Goal: Task Accomplishment & Management: Manage account settings

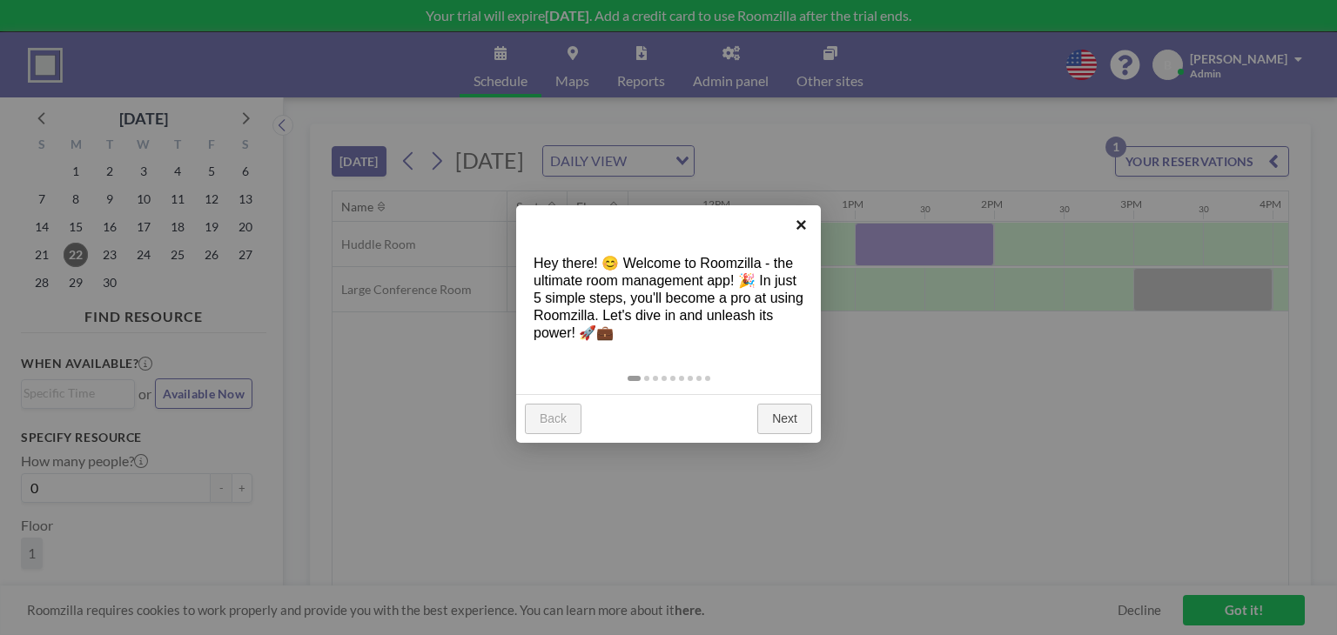
scroll to position [0, 1602]
click at [779, 404] on link "Next" at bounding box center [784, 419] width 55 height 31
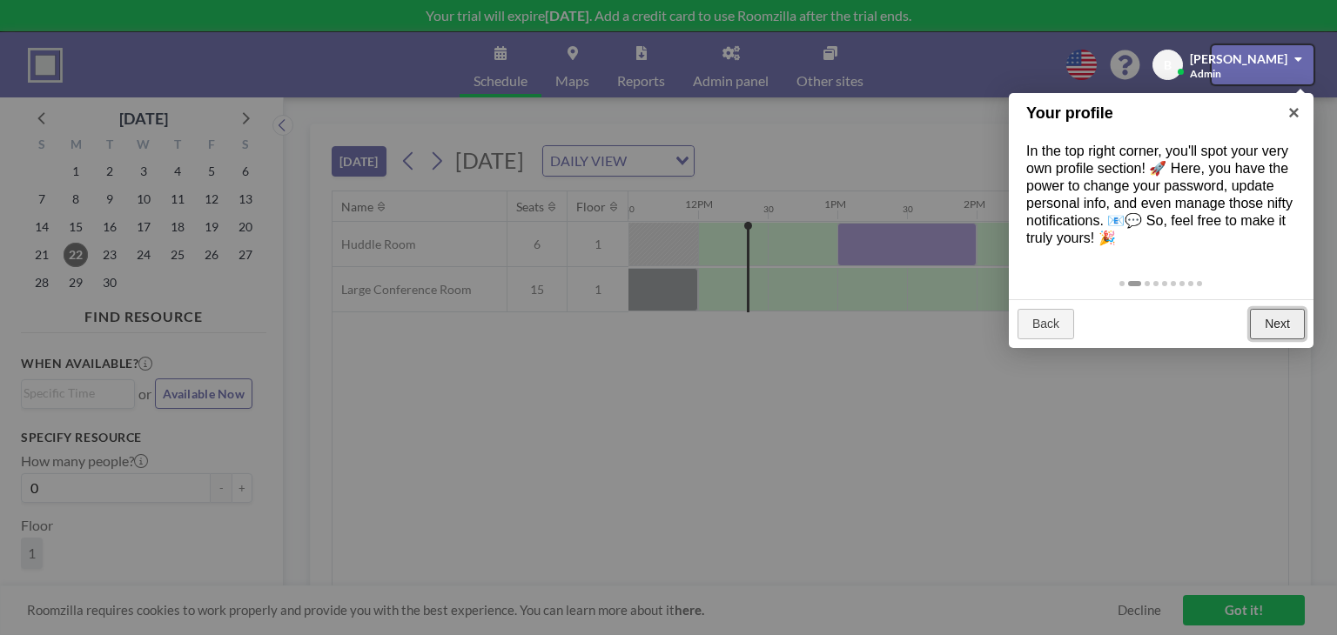
click at [1274, 324] on link "Next" at bounding box center [1277, 324] width 55 height 31
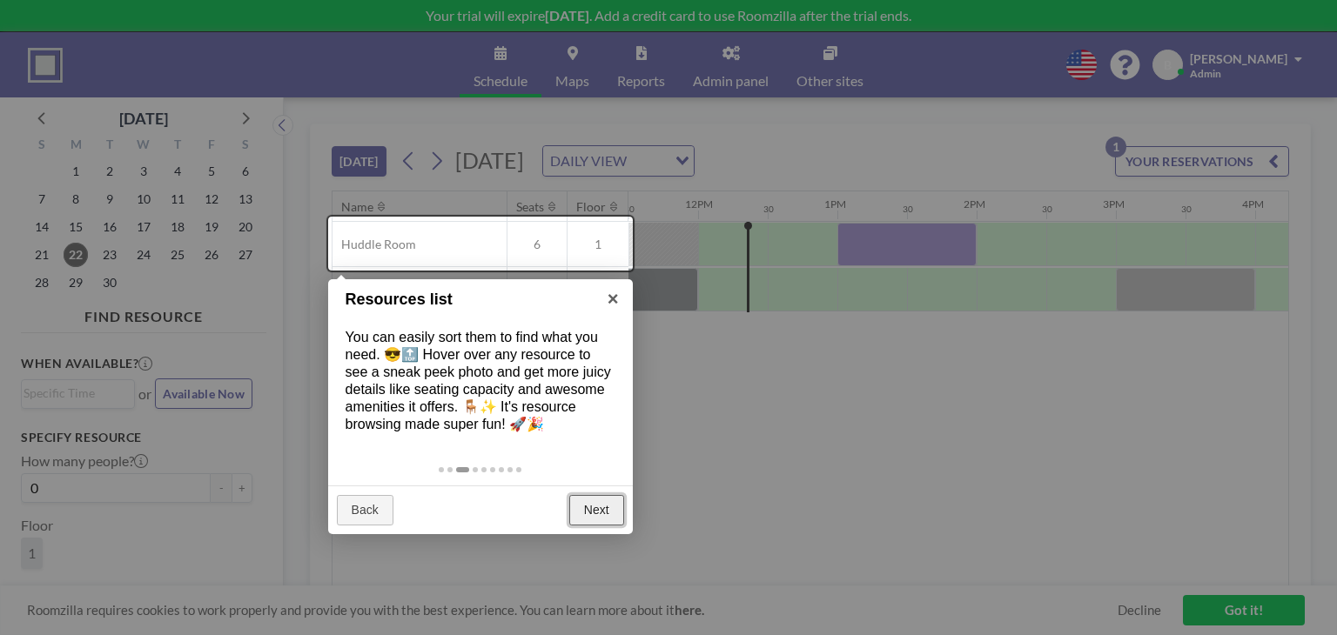
click at [599, 497] on link "Next" at bounding box center [596, 510] width 55 height 31
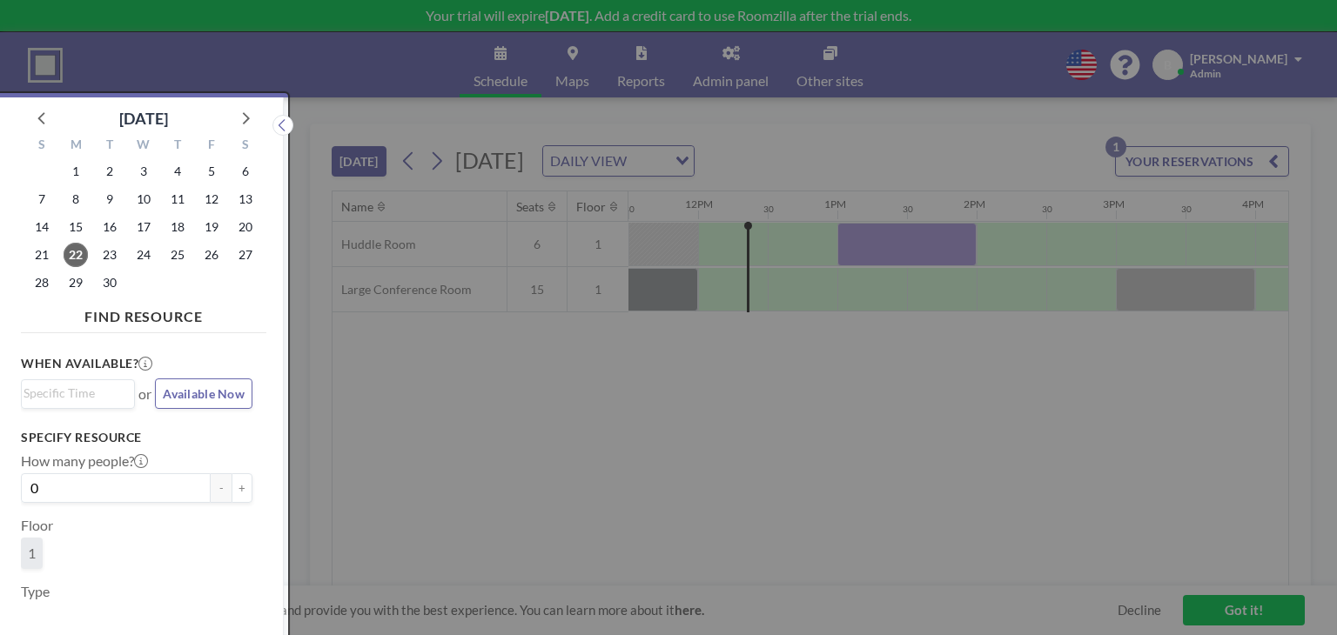
scroll to position [3, 0]
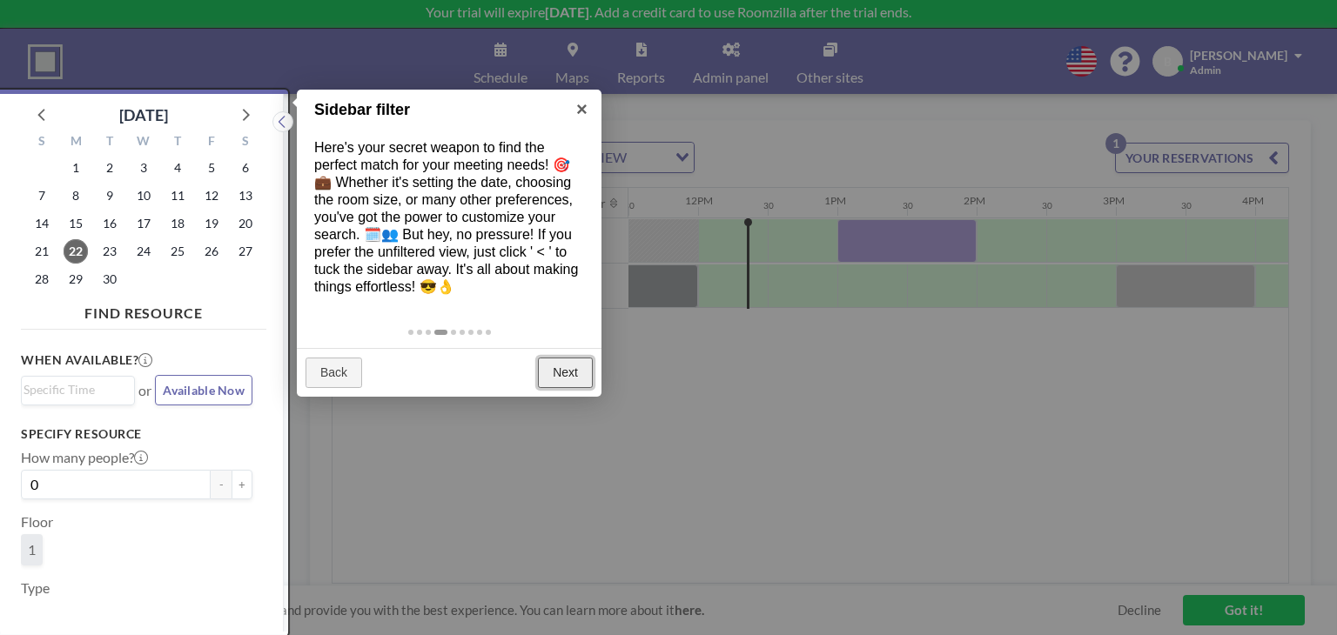
click at [564, 372] on link "Next" at bounding box center [565, 373] width 55 height 31
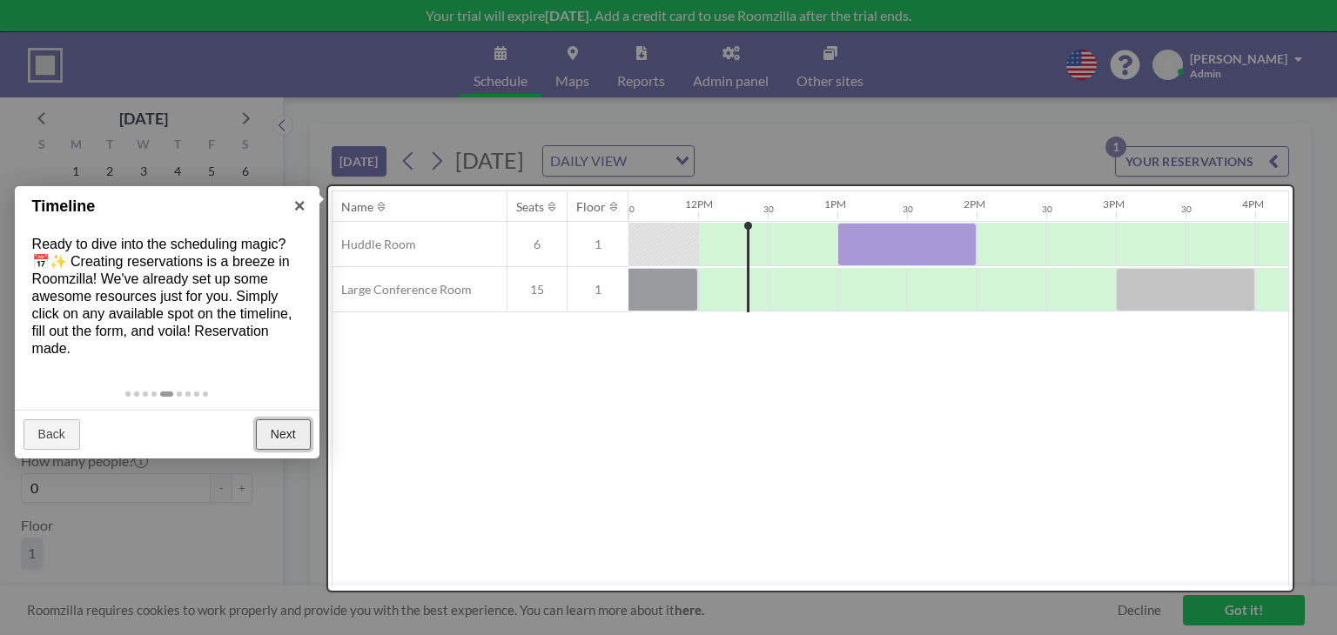
click at [286, 424] on link "Next" at bounding box center [283, 435] width 55 height 31
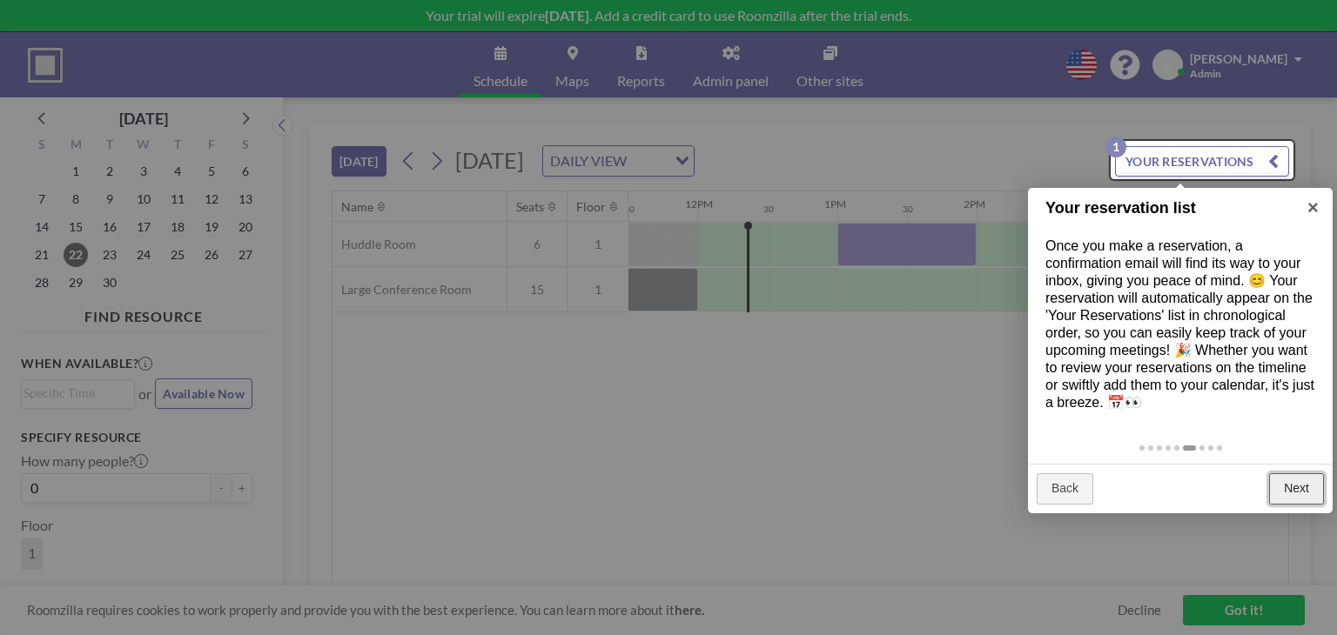
click at [1285, 480] on link "Next" at bounding box center [1296, 489] width 55 height 31
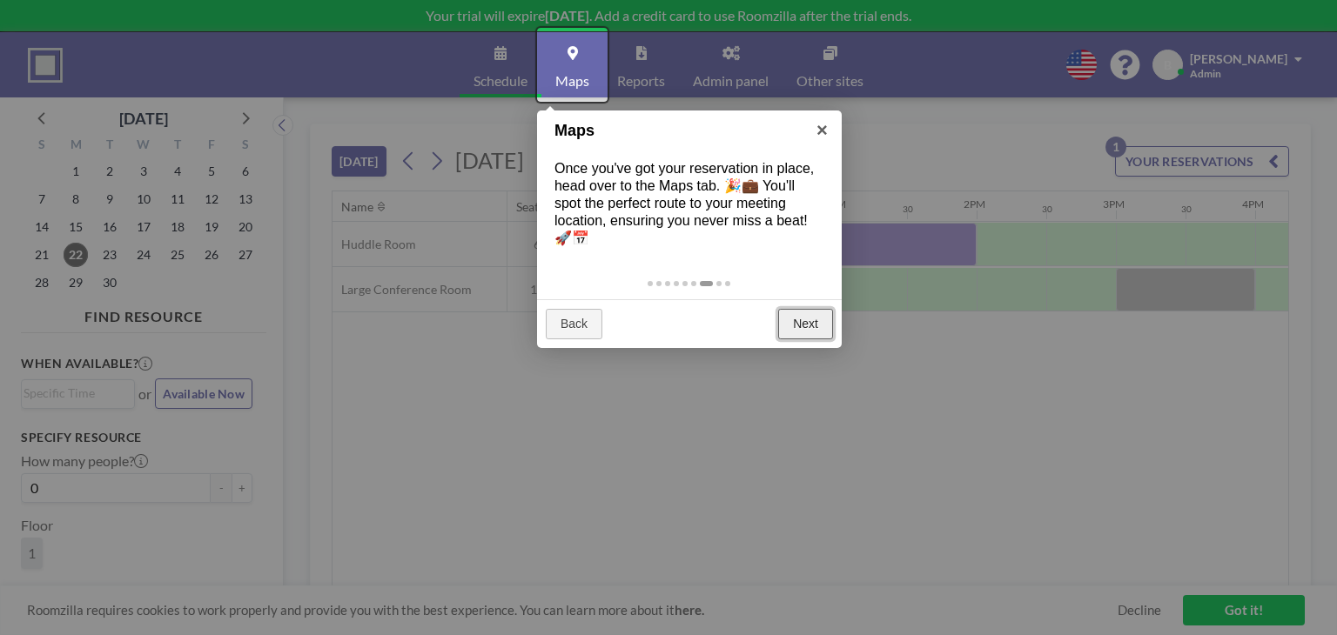
click at [802, 314] on link "Next" at bounding box center [805, 324] width 55 height 31
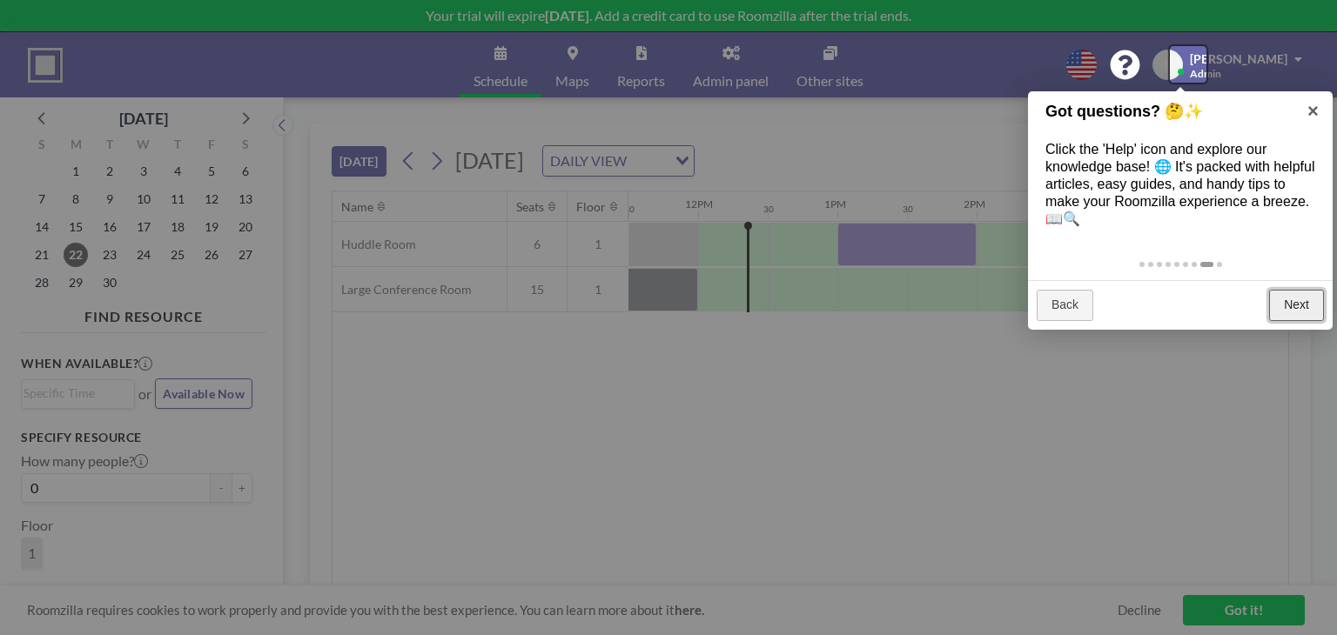
click at [1292, 306] on link "Next" at bounding box center [1296, 305] width 55 height 31
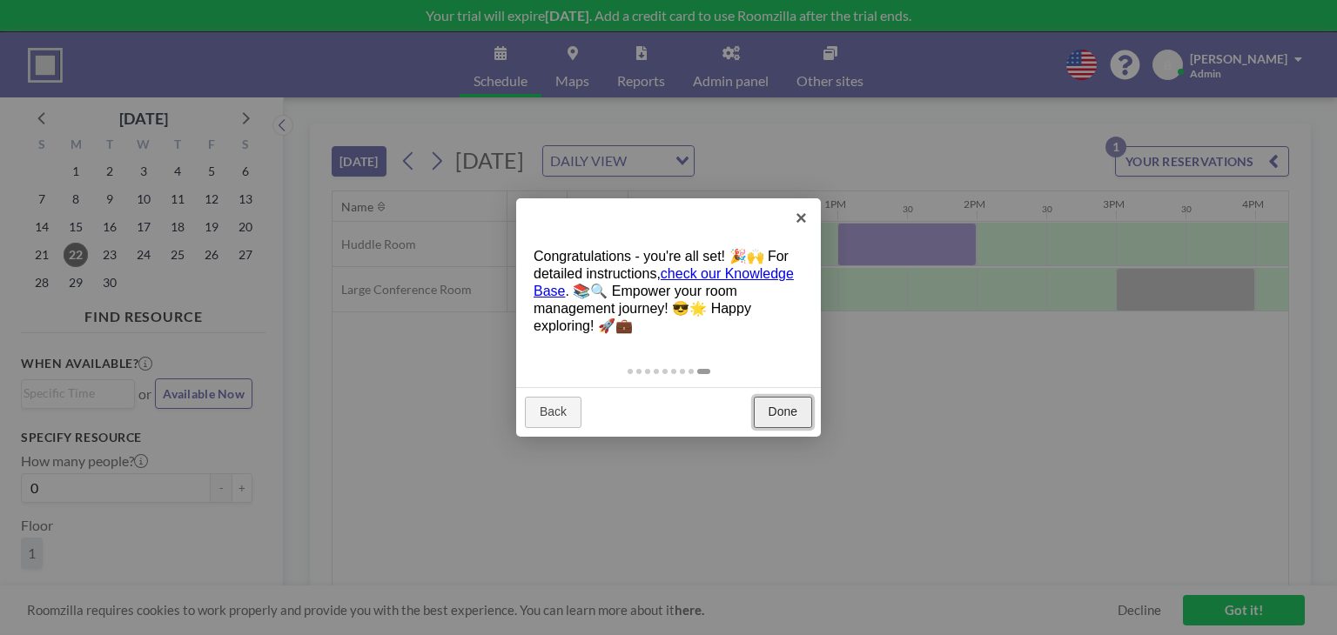
click at [795, 415] on link "Done" at bounding box center [783, 412] width 58 height 31
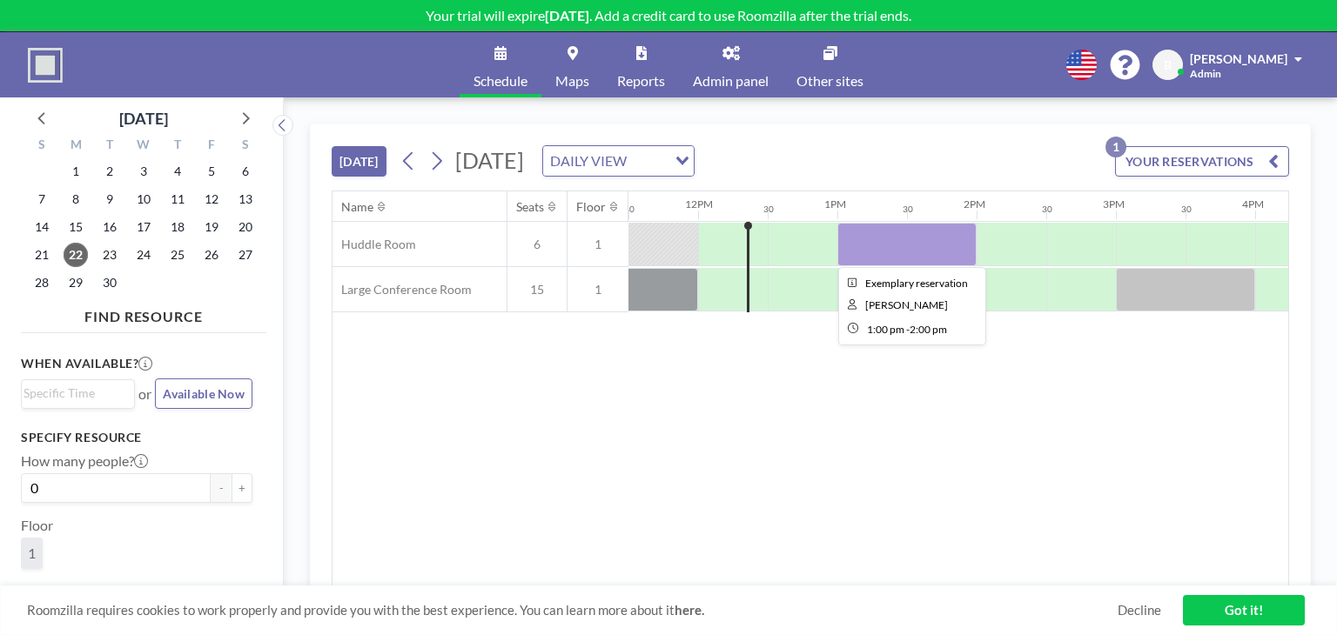
click at [918, 240] on div at bounding box center [906, 245] width 139 height 44
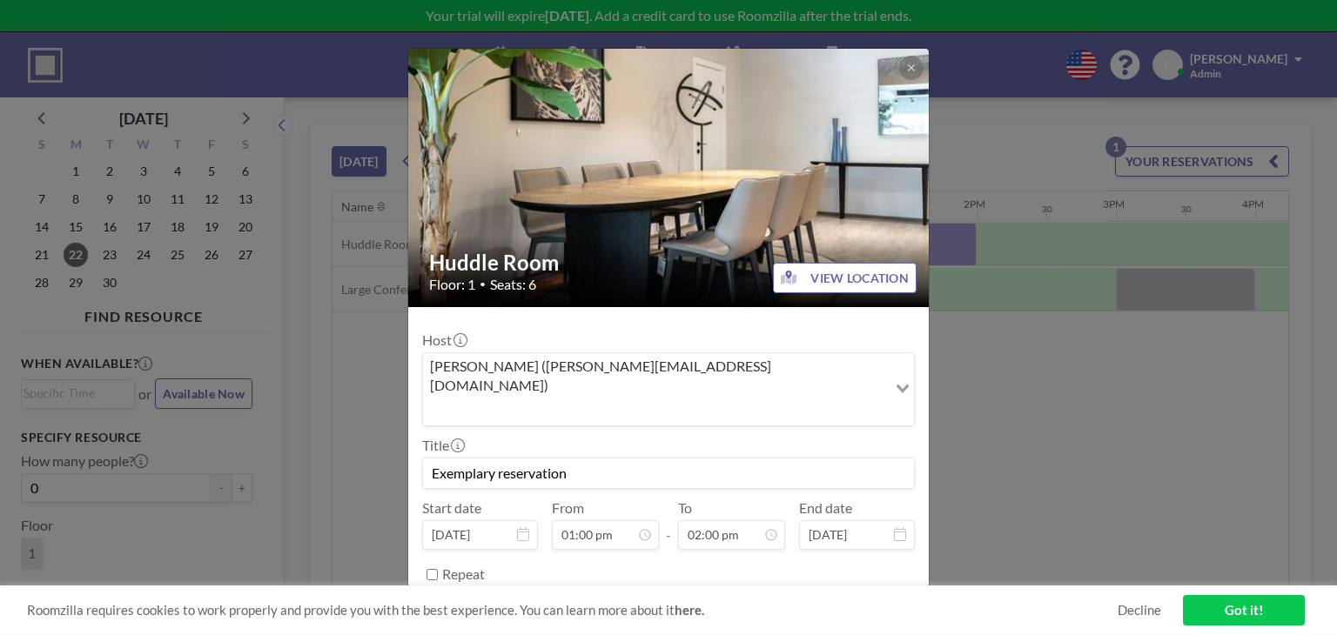
click at [764, 603] on button "REMOVE" at bounding box center [764, 618] width 69 height 30
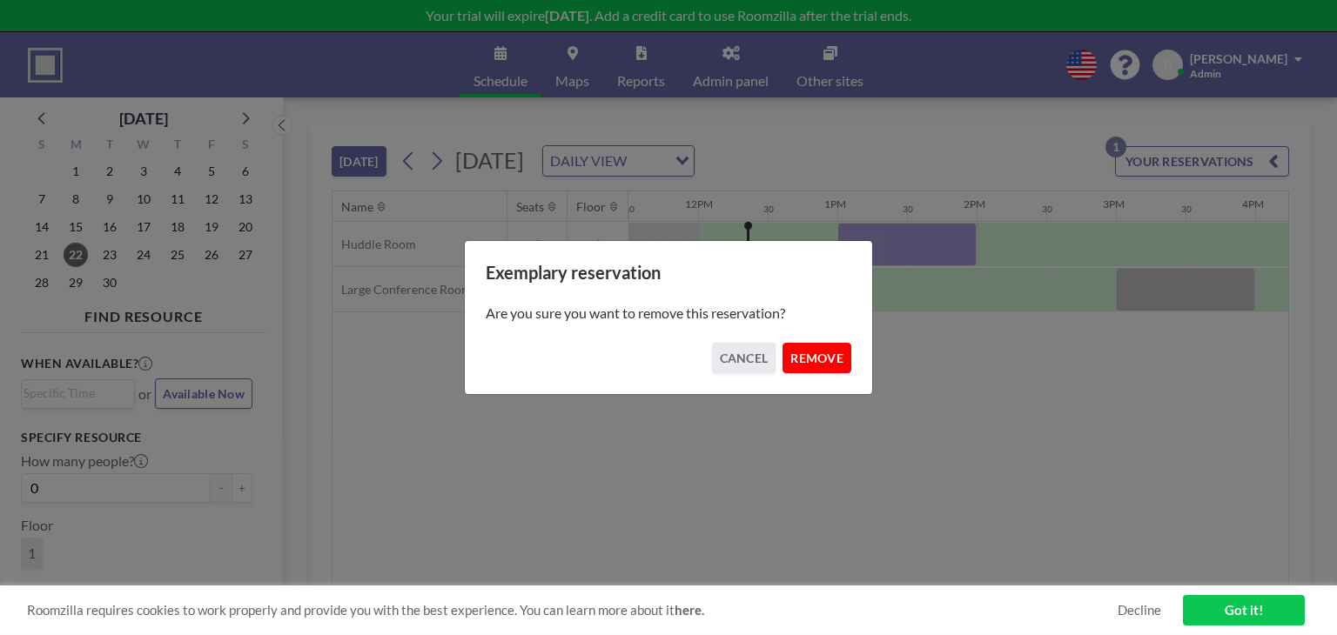
click at [817, 356] on button "REMOVE" at bounding box center [817, 358] width 69 height 30
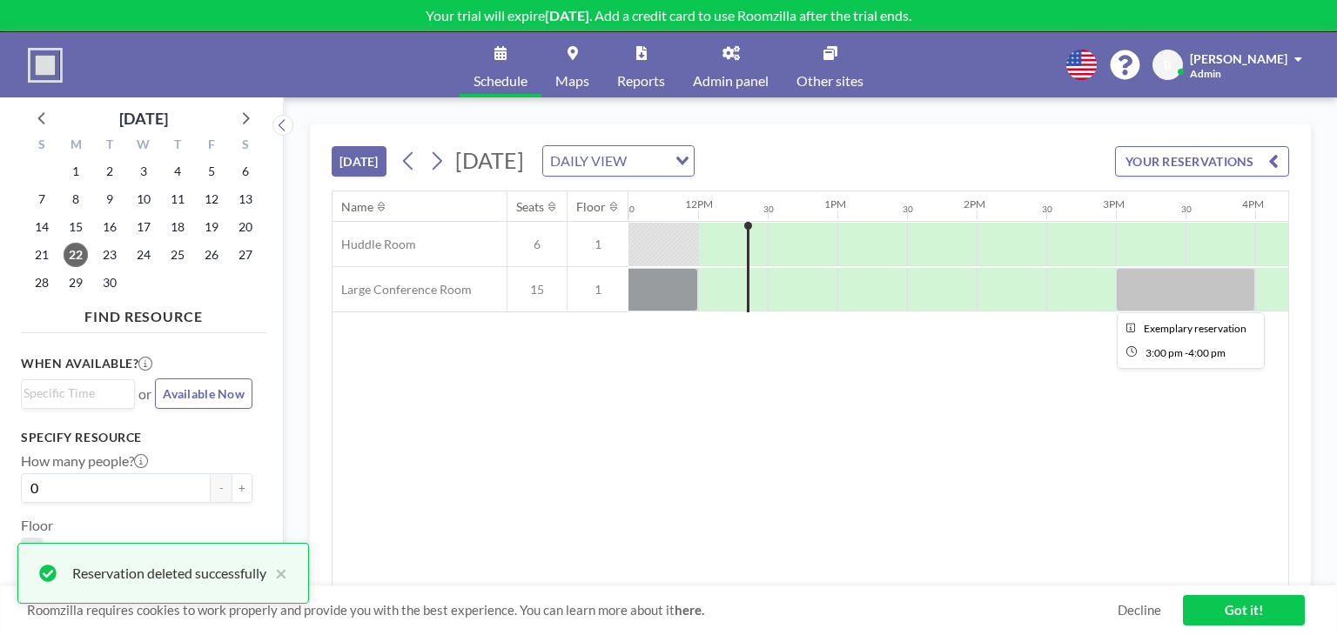
click at [1184, 284] on div at bounding box center [1185, 290] width 139 height 44
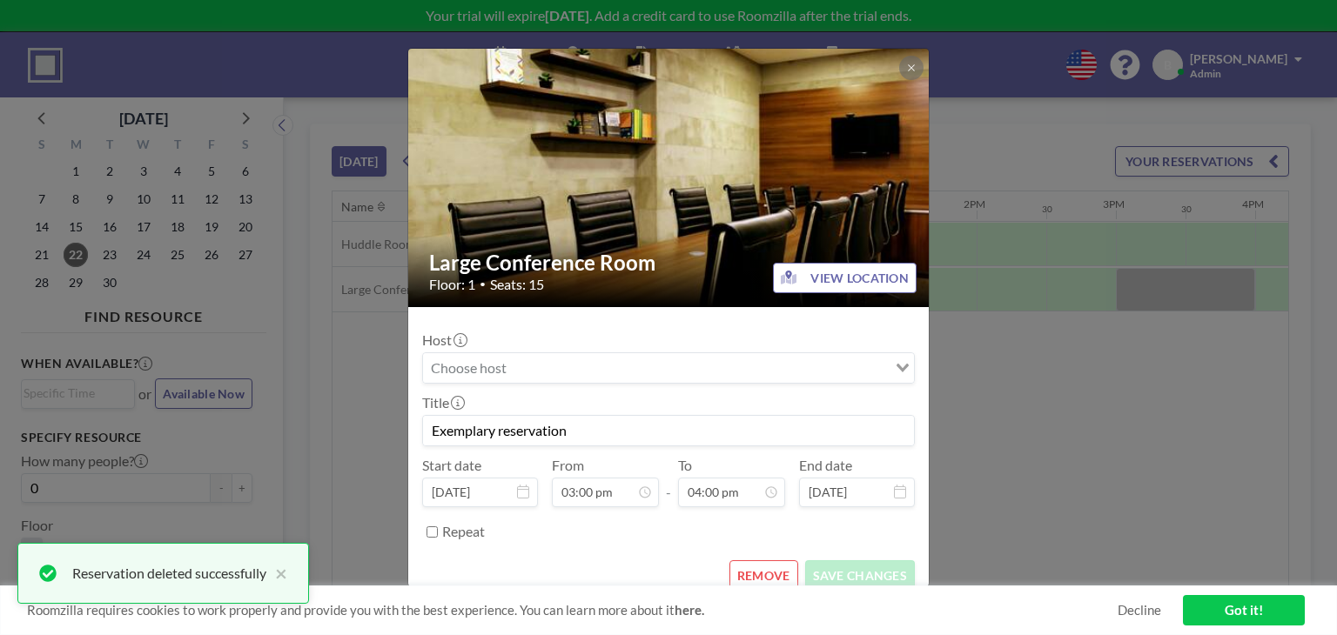
click at [760, 568] on button "REMOVE" at bounding box center [764, 576] width 69 height 30
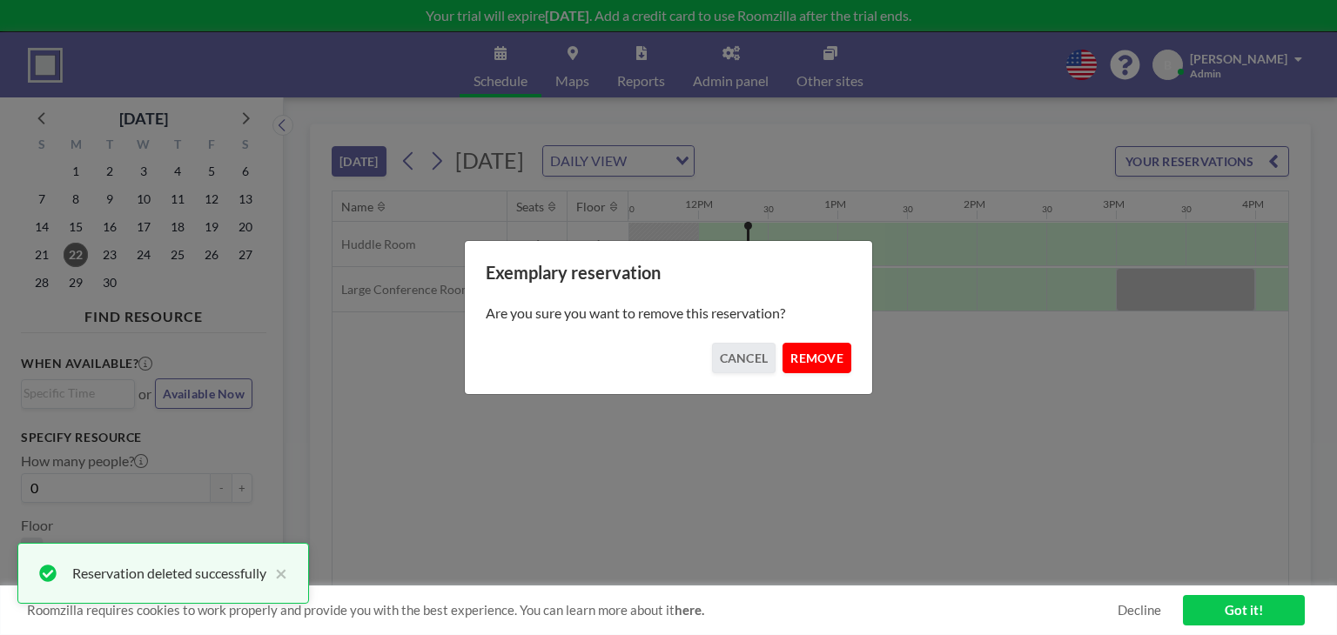
click at [835, 346] on button "REMOVE" at bounding box center [817, 358] width 69 height 30
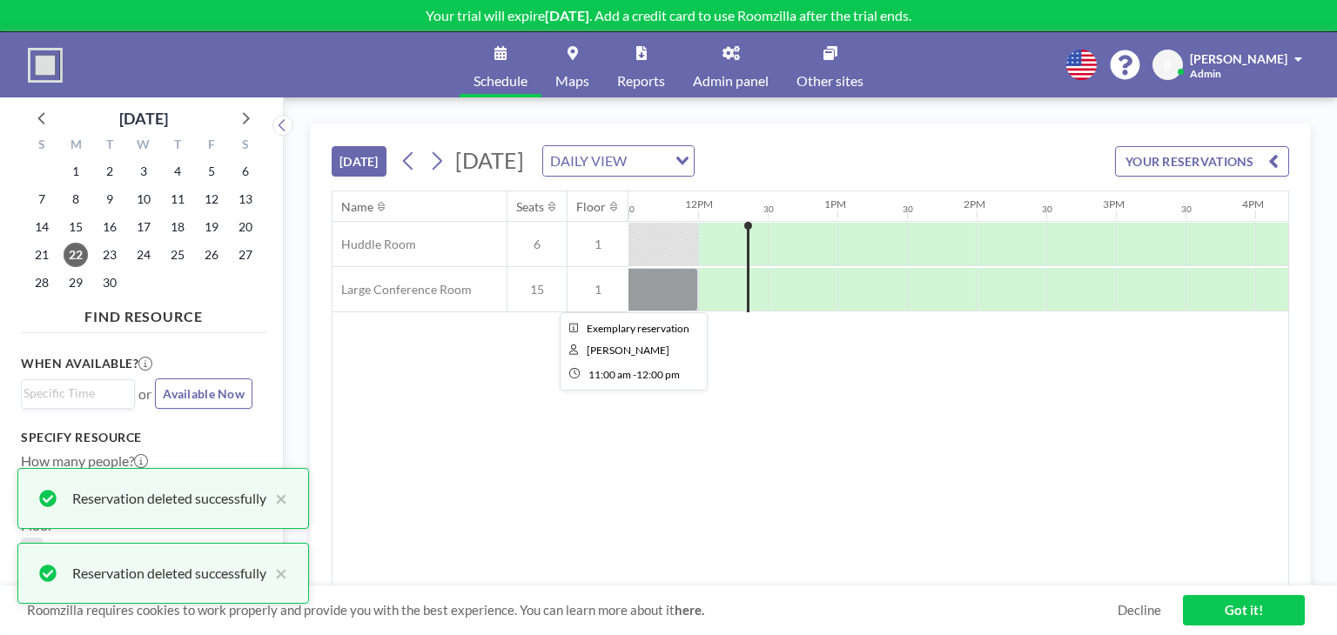
click at [667, 286] on div at bounding box center [628, 290] width 139 height 44
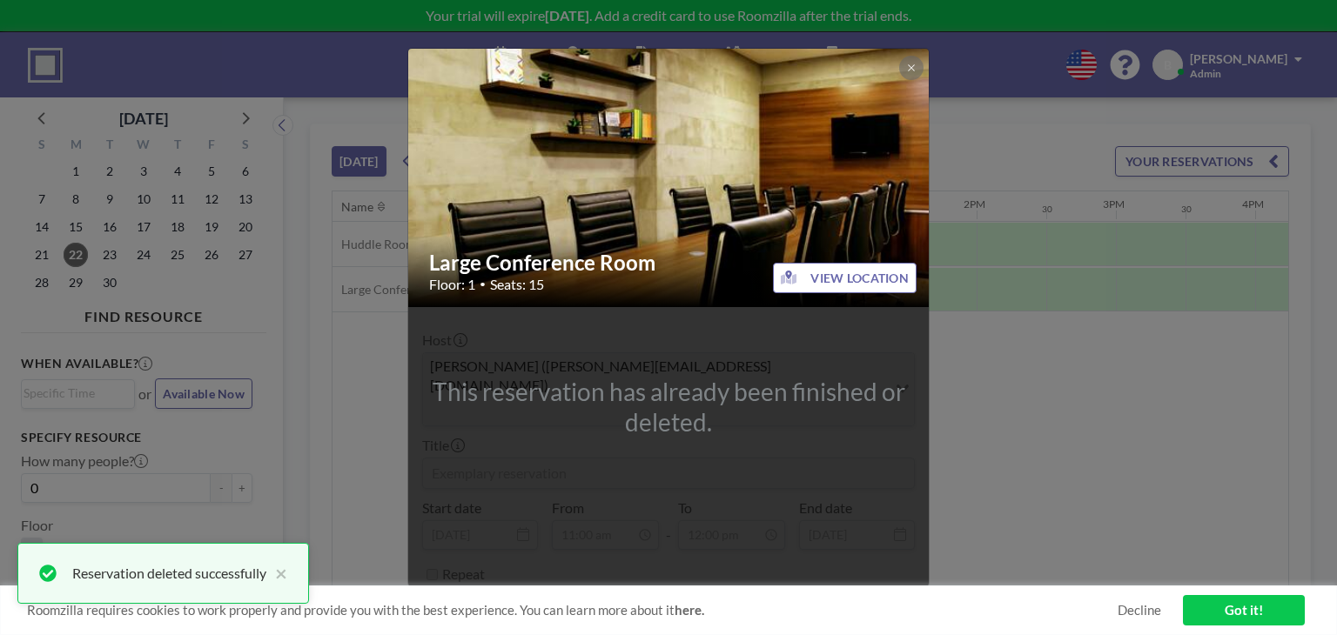
click at [907, 80] on button at bounding box center [911, 68] width 24 height 24
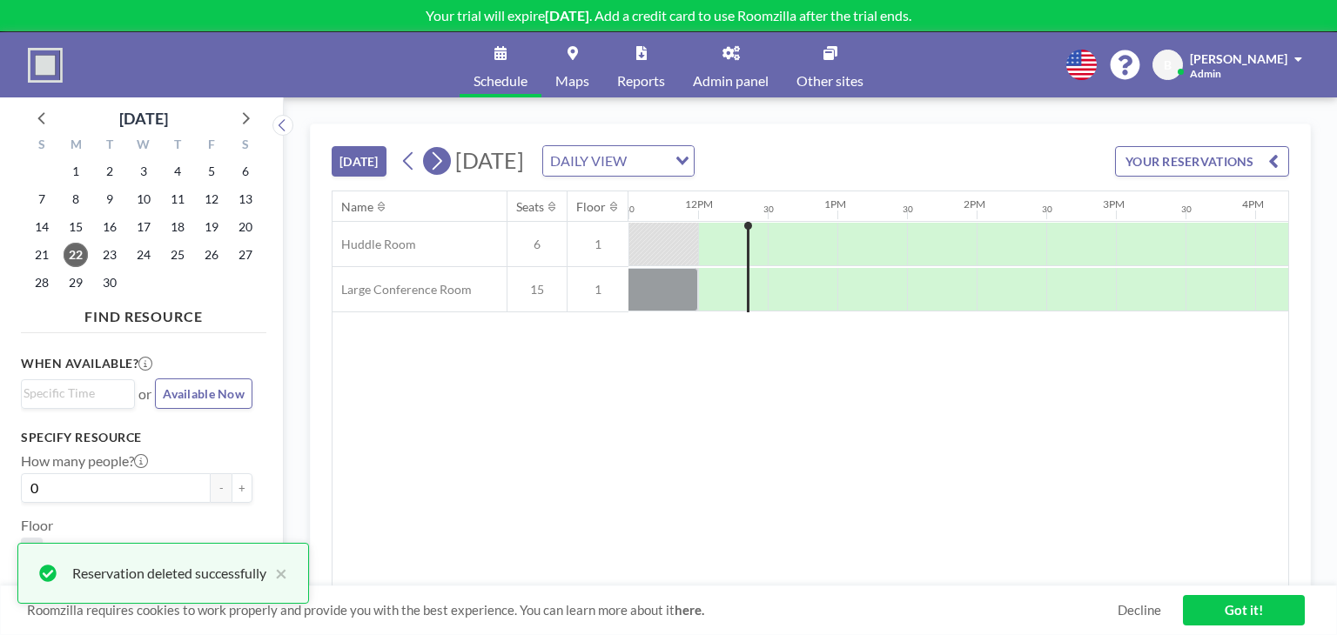
click at [442, 157] on icon at bounding box center [436, 161] width 17 height 26
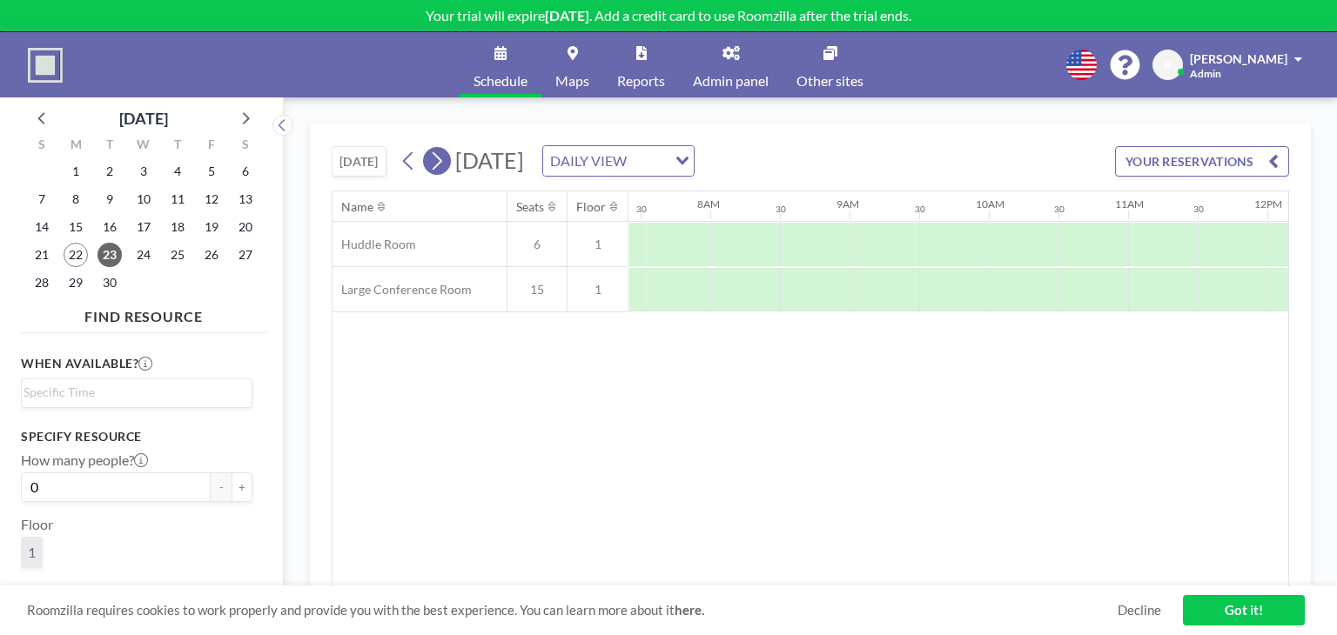
scroll to position [0, 1045]
click at [420, 154] on button at bounding box center [409, 161] width 28 height 28
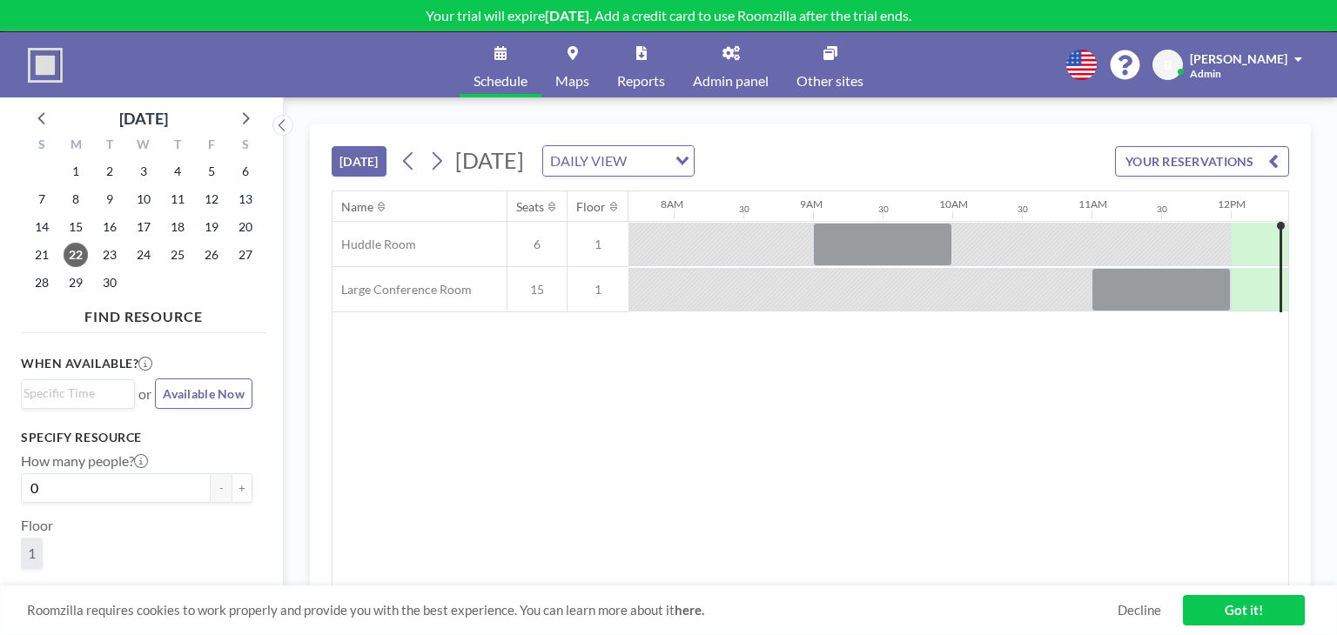
scroll to position [0, 1012]
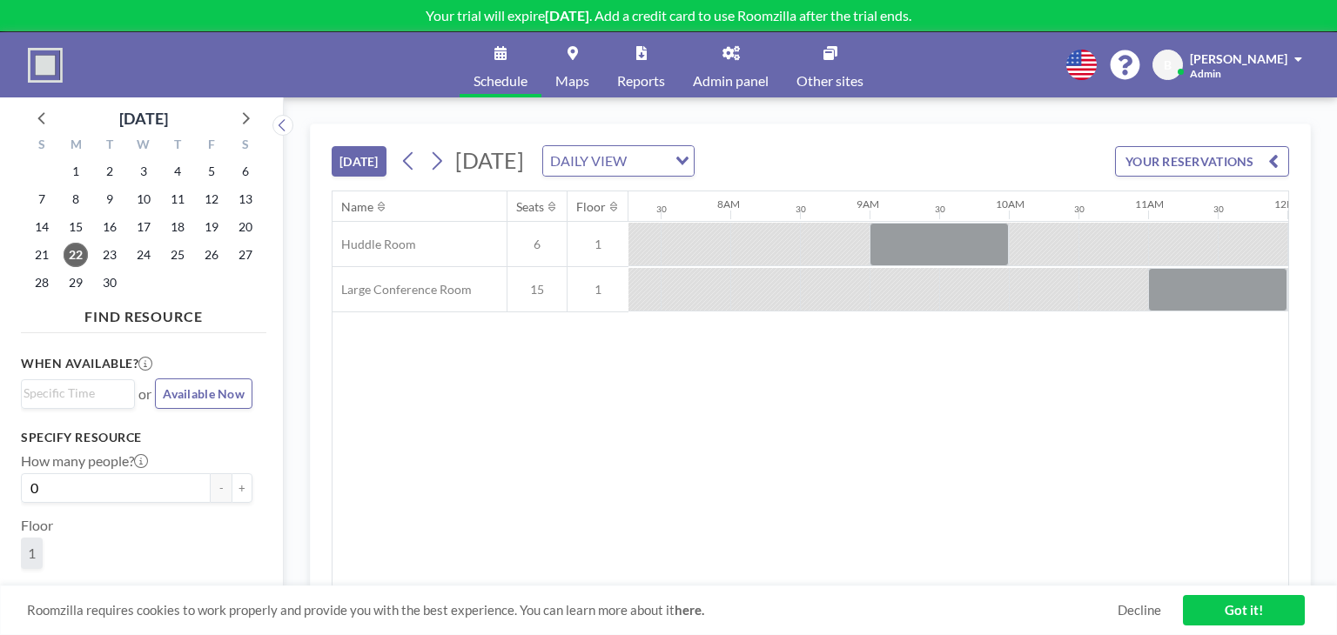
click at [575, 75] on span "Maps" at bounding box center [572, 81] width 34 height 14
